Goal: Task Accomplishment & Management: Complete application form

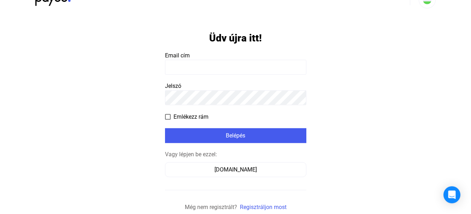
scroll to position [31, 0]
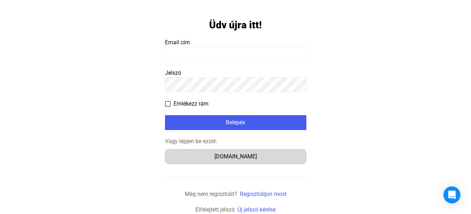
click at [224, 158] on div "Számlázz.hu" at bounding box center [236, 156] width 136 height 8
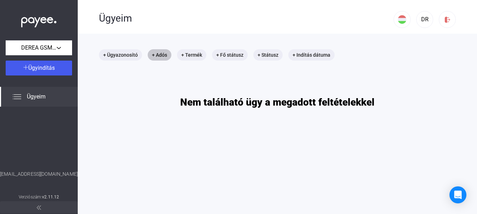
click at [165, 54] on mat-chip "+ Adós" at bounding box center [160, 54] width 24 height 11
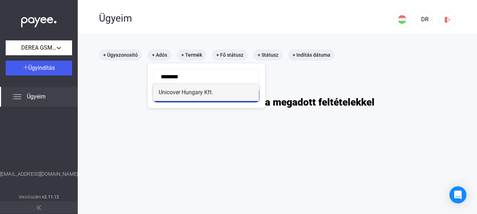
click at [187, 97] on mat-option "Unicover Hungary Kft." at bounding box center [206, 92] width 106 height 17
type input "**********"
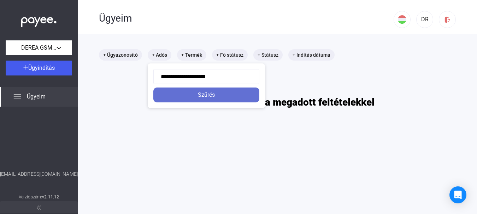
click at [187, 96] on div "Szűrés" at bounding box center [207, 95] width 102 height 8
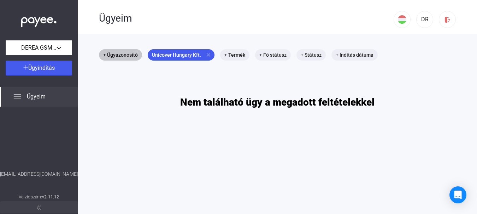
click at [120, 53] on mat-chip "+ Ügyazonosító" at bounding box center [120, 54] width 43 height 11
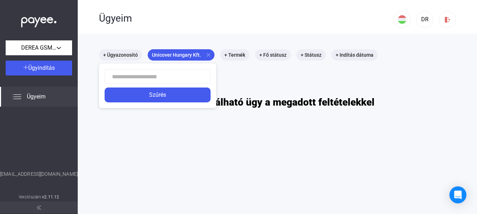
click at [63, 68] on div at bounding box center [238, 107] width 477 height 214
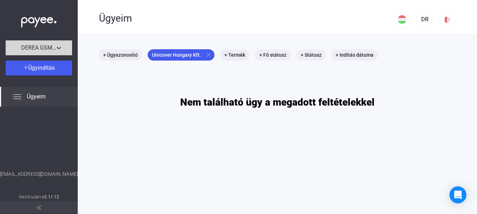
click at [23, 45] on span "DEREA GSM Kft." at bounding box center [38, 47] width 35 height 8
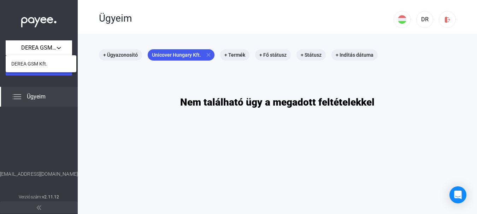
click at [111, 59] on div at bounding box center [238, 107] width 477 height 214
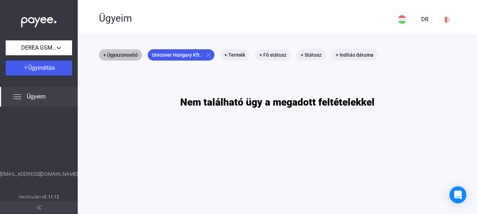
click at [113, 56] on mat-chip "+ Ügyazonosító" at bounding box center [120, 54] width 43 height 11
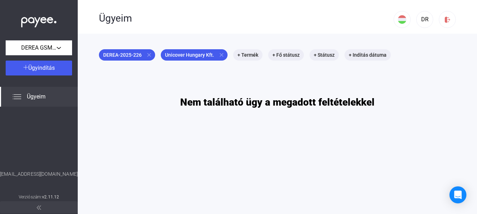
click at [32, 96] on span "Ügyeim" at bounding box center [36, 96] width 19 height 8
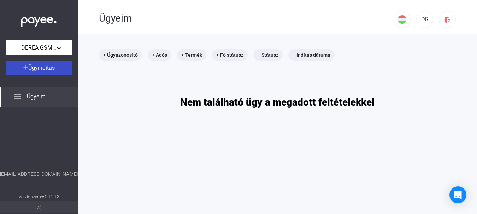
click at [35, 70] on span "Ügyindítás" at bounding box center [41, 67] width 27 height 7
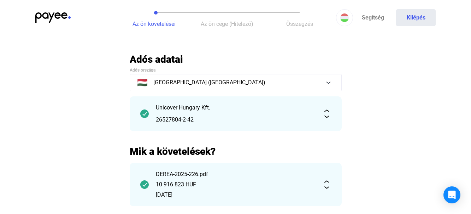
scroll to position [36, 0]
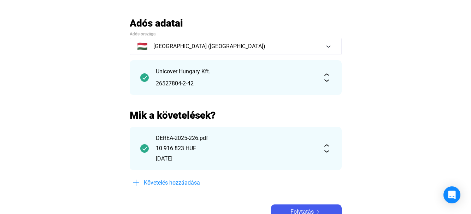
click at [310, 204] on button "Folytatás" at bounding box center [306, 211] width 71 height 15
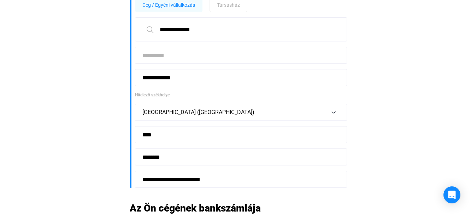
scroll to position [180, 0]
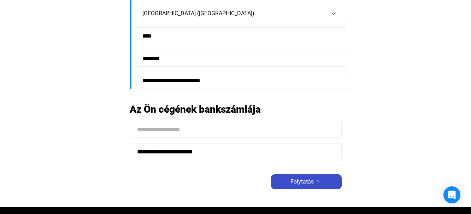
click at [328, 180] on div "Folytatás" at bounding box center [306, 181] width 66 height 8
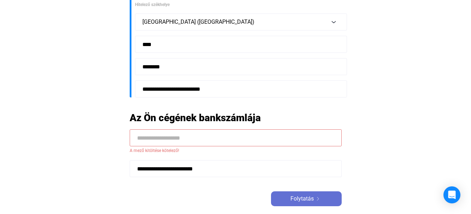
scroll to position [189, 0]
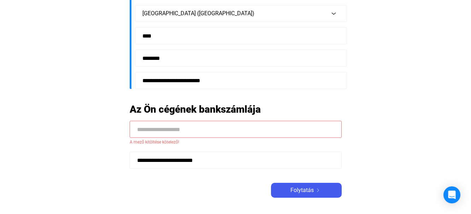
click at [161, 128] on input at bounding box center [236, 129] width 212 height 17
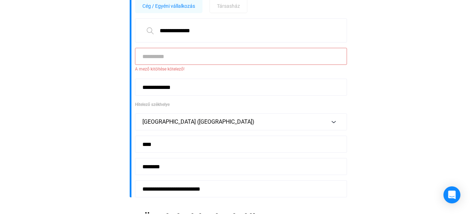
scroll to position [0, 0]
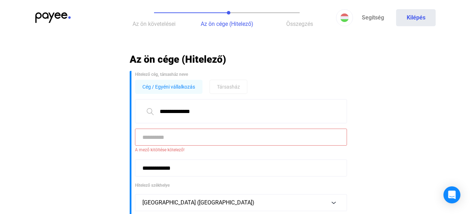
drag, startPoint x: 210, startPoint y: 110, endPoint x: 168, endPoint y: 107, distance: 42.2
click at [153, 112] on input "**********" at bounding box center [241, 111] width 212 height 24
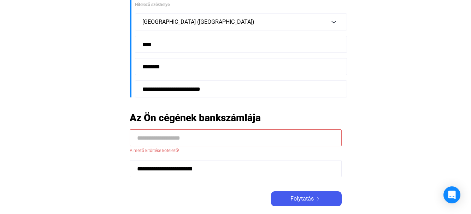
scroll to position [252, 0]
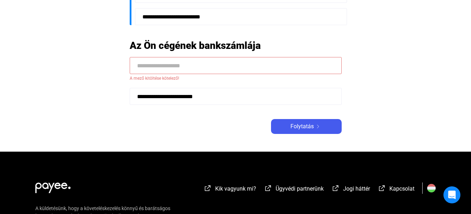
paste input "**********"
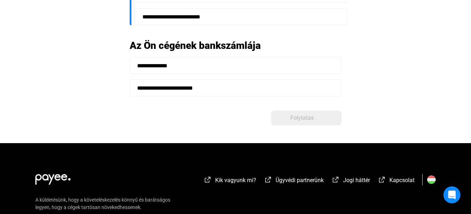
scroll to position [36, 0]
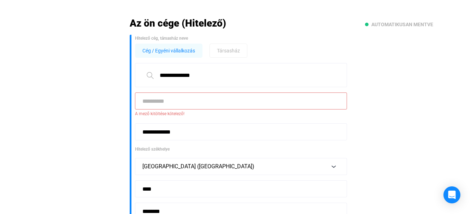
type input "**********"
click at [187, 101] on input at bounding box center [241, 100] width 212 height 17
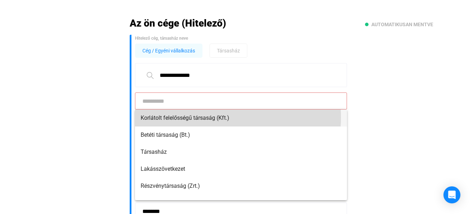
click at [205, 117] on span "Korlátolt felelősségű társaság (Kft.)" at bounding box center [241, 117] width 201 height 8
type input "**********"
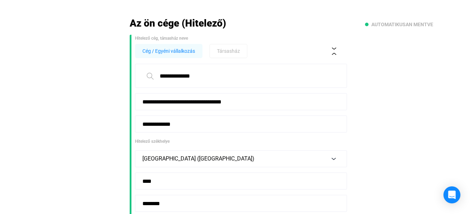
drag, startPoint x: 212, startPoint y: 80, endPoint x: 193, endPoint y: 78, distance: 18.8
click at [193, 78] on input "**********" at bounding box center [241, 76] width 212 height 24
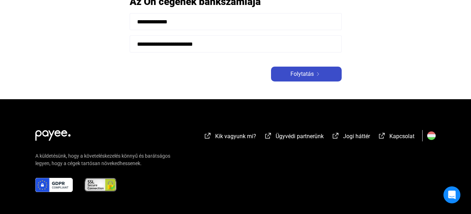
type input "*********"
click at [305, 75] on span "Folytatás" at bounding box center [302, 74] width 23 height 8
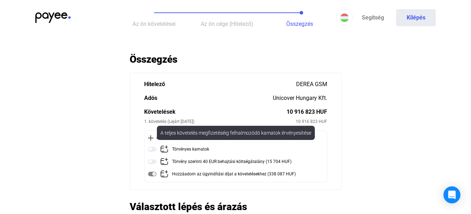
click at [153, 146] on img at bounding box center [152, 149] width 8 height 8
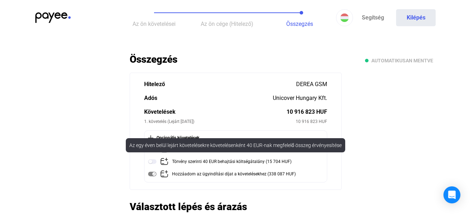
click at [155, 163] on img at bounding box center [152, 161] width 8 height 8
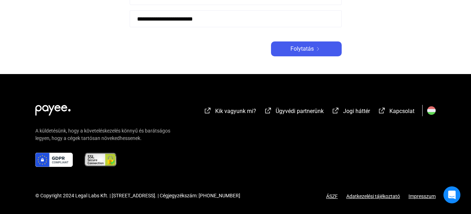
scroll to position [36, 0]
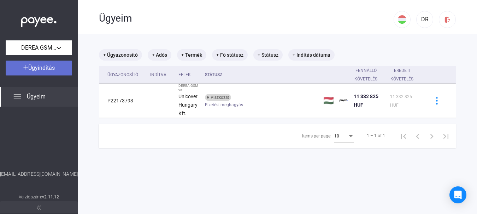
click at [43, 71] on span "Ügyindítás" at bounding box center [41, 67] width 27 height 7
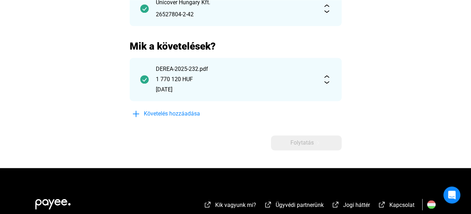
scroll to position [144, 0]
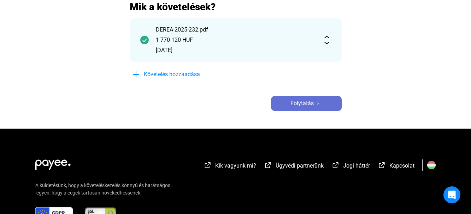
click at [300, 107] on button "Folytatás" at bounding box center [306, 103] width 71 height 15
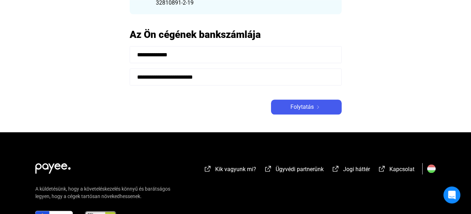
scroll to position [108, 0]
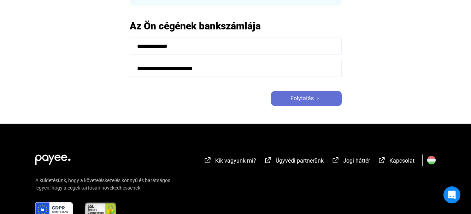
click at [301, 103] on button "Folytatás" at bounding box center [306, 98] width 71 height 15
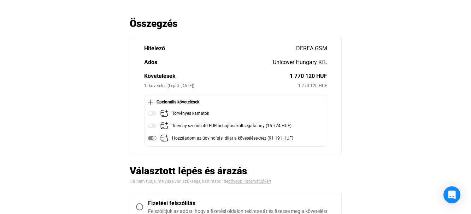
scroll to position [36, 0]
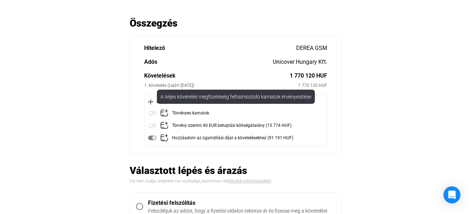
click at [155, 110] on img at bounding box center [152, 113] width 8 height 8
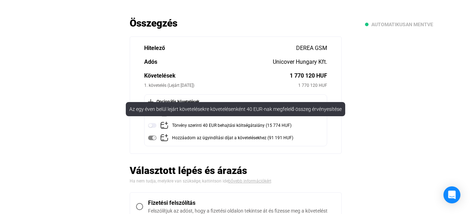
click at [155, 126] on img at bounding box center [152, 125] width 8 height 8
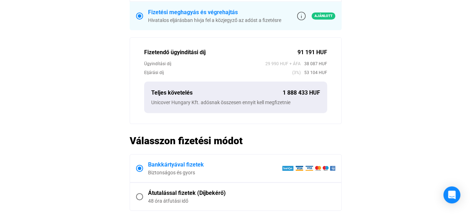
scroll to position [289, 0]
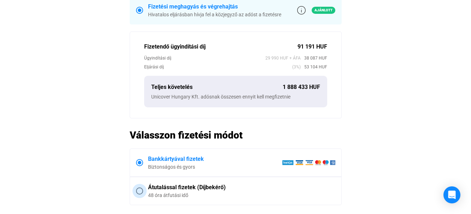
click at [141, 191] on span at bounding box center [139, 190] width 7 height 7
drag, startPoint x: 136, startPoint y: 190, endPoint x: 140, endPoint y: 191, distance: 4.3
click at [139, 190] on label "Átutalással fizetek (Díjbekérő) 48 óra átfutási idő" at bounding box center [235, 191] width 211 height 28
click at [140, 191] on span at bounding box center [139, 190] width 7 height 7
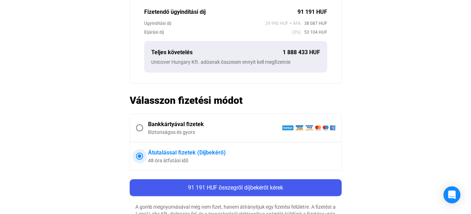
scroll to position [325, 0]
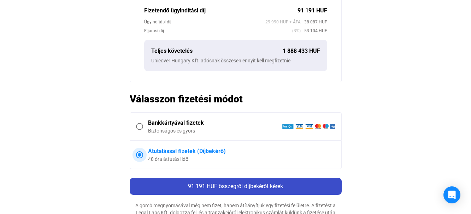
click at [316, 180] on button "91 191 HUF összegről díjbekérőt kérek" at bounding box center [236, 185] width 212 height 17
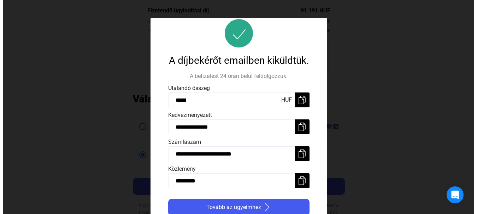
scroll to position [19, 0]
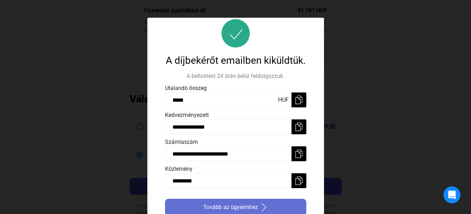
click at [200, 203] on div "Tovább az ügyeimhez" at bounding box center [235, 207] width 137 height 8
